Goal: Navigation & Orientation: Find specific page/section

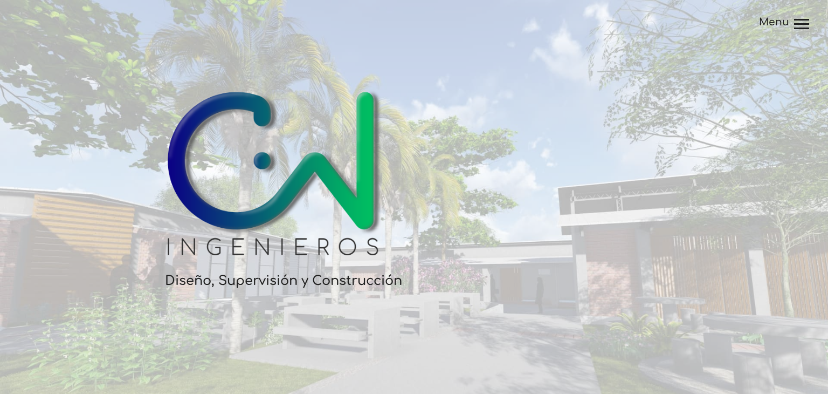
click at [804, 27] on div at bounding box center [801, 28] width 15 height 2
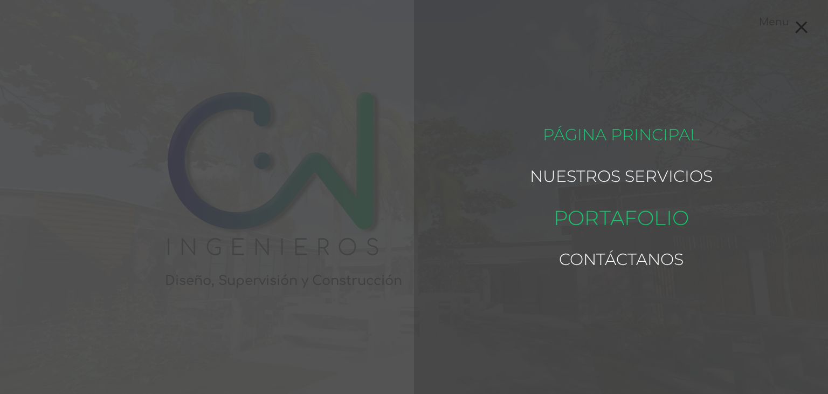
click at [623, 206] on link "Portafolio" at bounding box center [620, 217] width 135 height 52
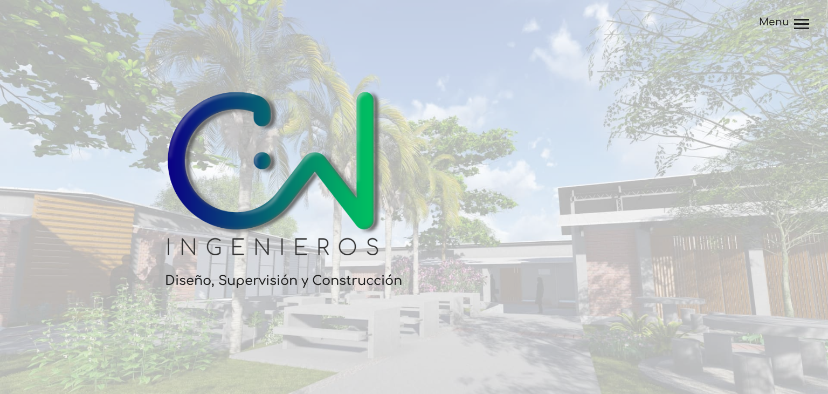
click at [797, 28] on div at bounding box center [801, 28] width 15 height 2
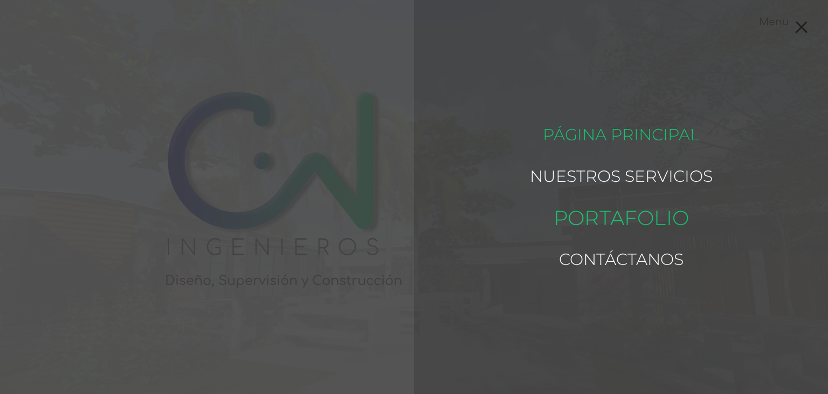
click at [600, 209] on link "Portafolio" at bounding box center [620, 217] width 135 height 52
